Goal: Information Seeking & Learning: Learn about a topic

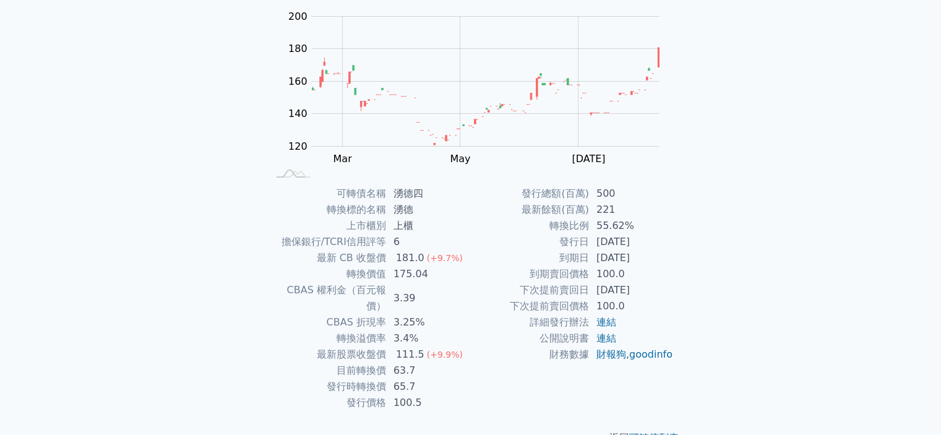
scroll to position [138, 0]
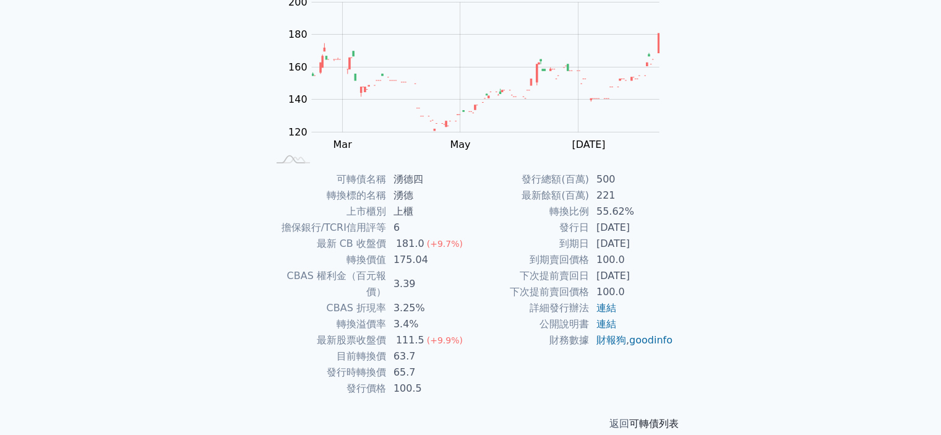
click at [660, 418] on link "可轉債列表" at bounding box center [653, 424] width 49 height 12
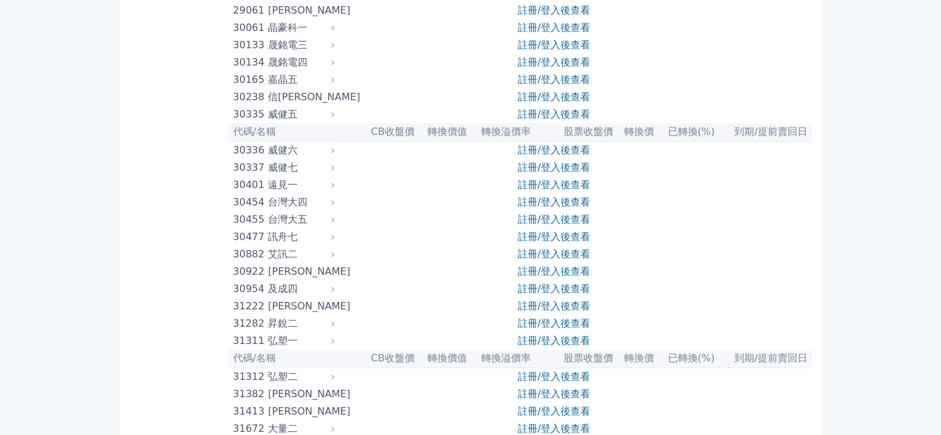
scroll to position [1856, 0]
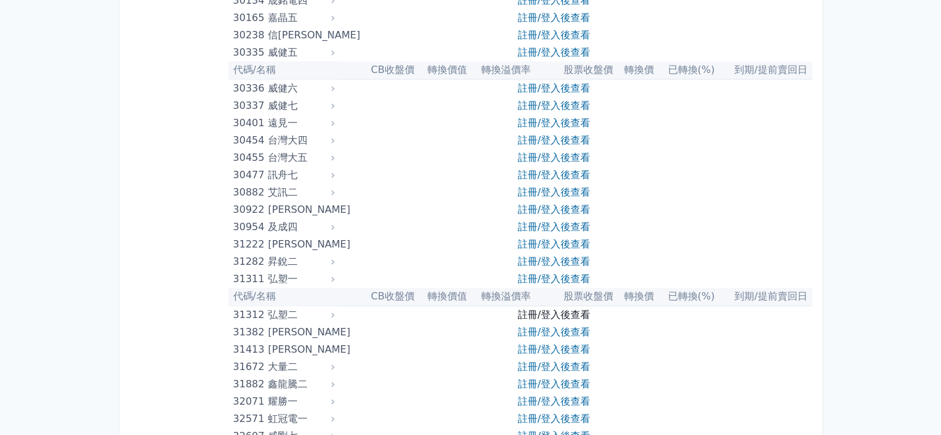
click at [554, 311] on link "註冊/登入後查看" at bounding box center [554, 315] width 72 height 12
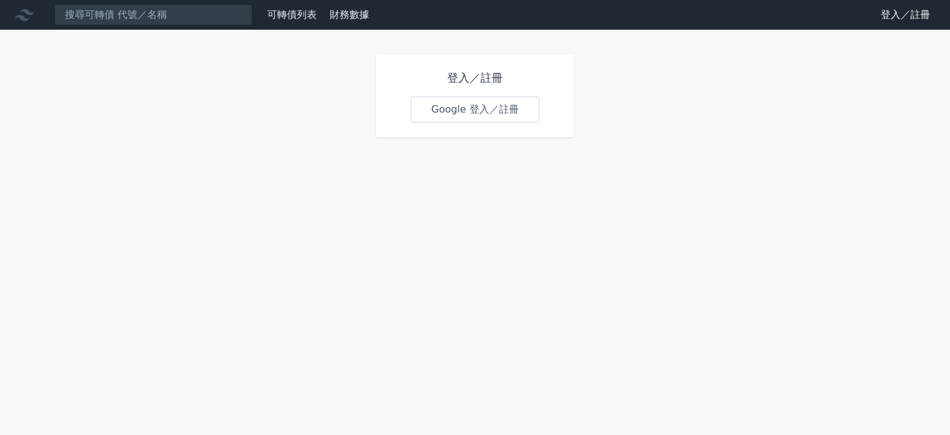
click at [478, 111] on link "Google 登入／註冊" at bounding box center [475, 110] width 129 height 26
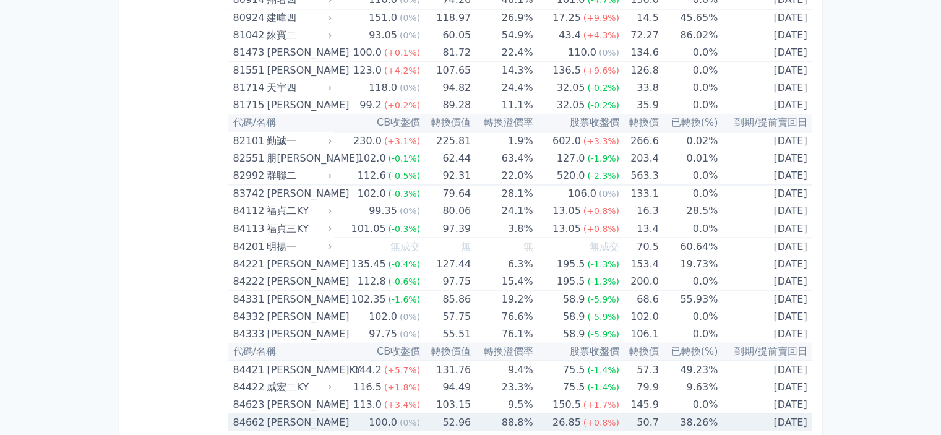
scroll to position [6777, 0]
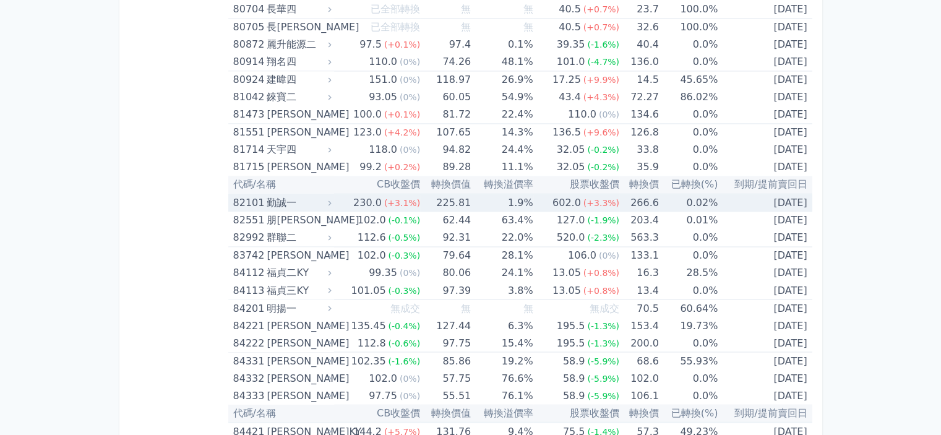
click at [278, 194] on div "勤誠一" at bounding box center [298, 202] width 62 height 17
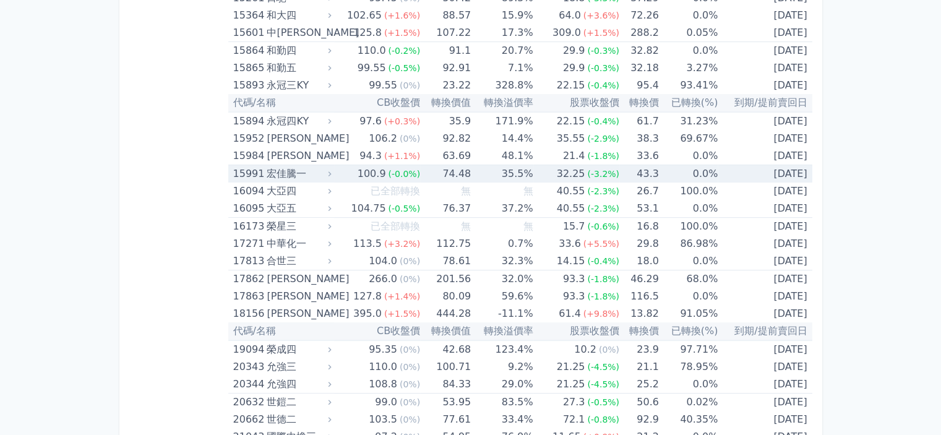
scroll to position [0, 0]
